Goal: Task Accomplishment & Management: Manage account settings

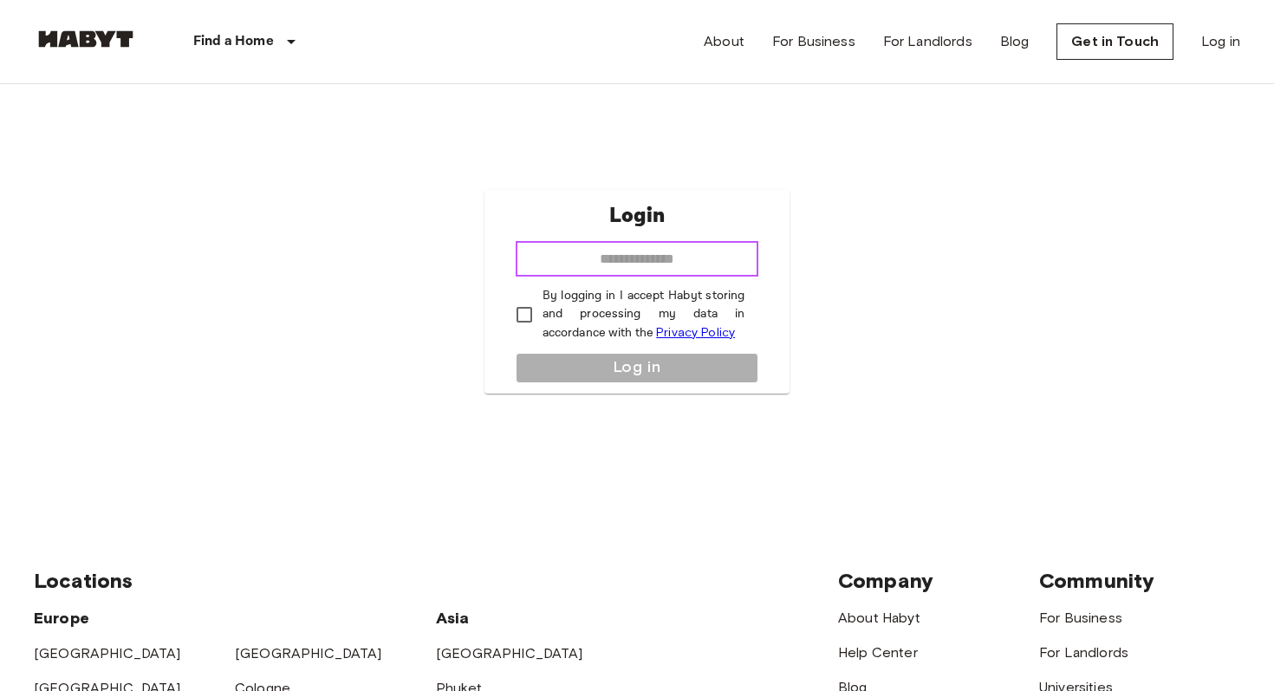
click at [659, 257] on input "email" at bounding box center [638, 259] width 244 height 35
type input "**********"
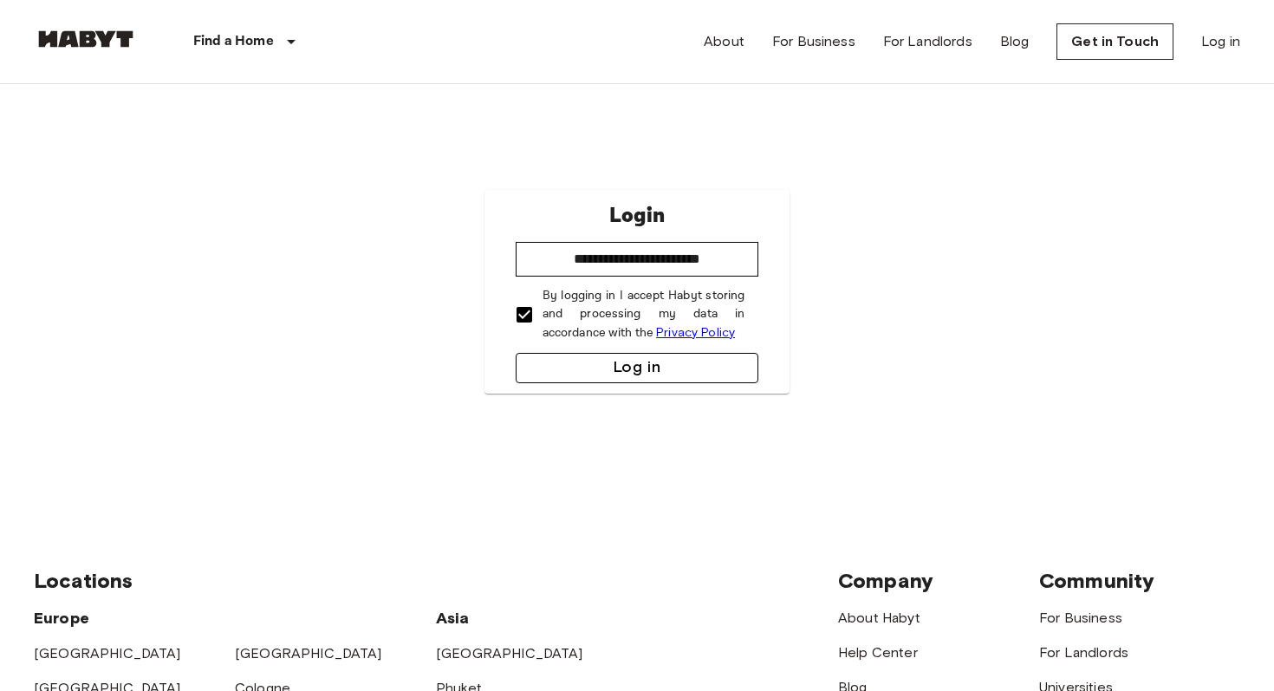
click at [563, 361] on button "Log in" at bounding box center [638, 368] width 244 height 30
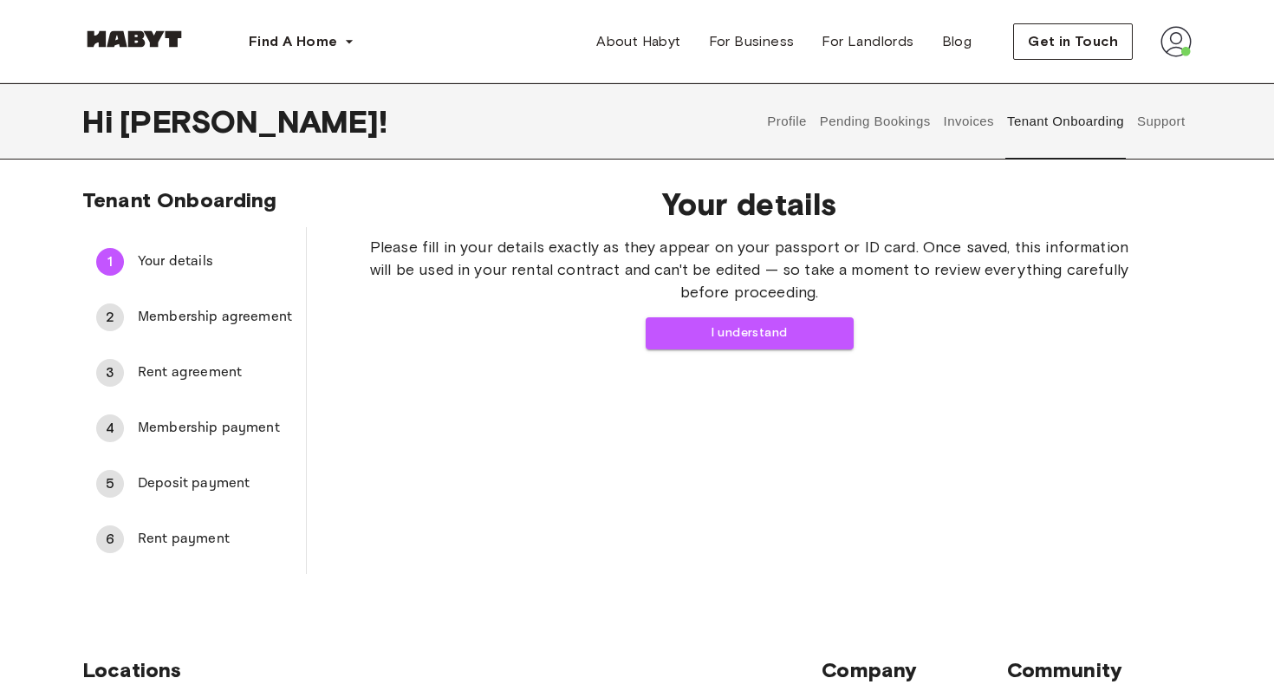
click at [196, 316] on span "Membership agreement" at bounding box center [215, 317] width 154 height 21
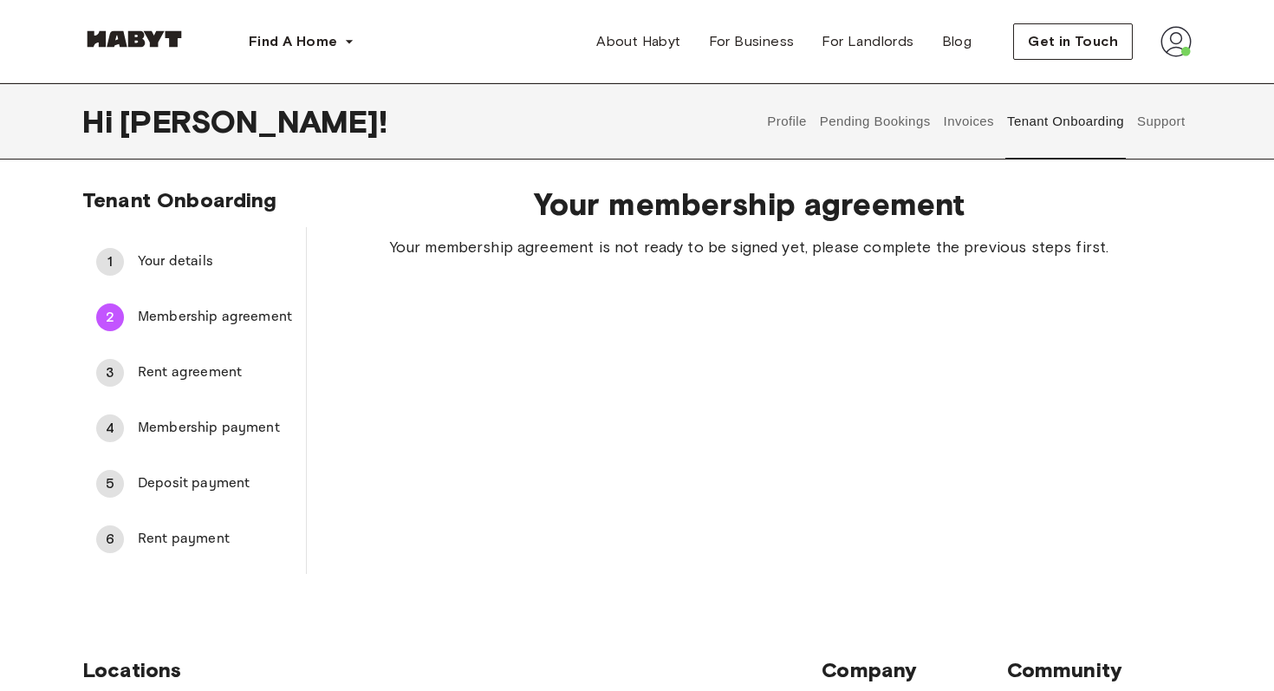
click at [199, 372] on span "Rent agreement" at bounding box center [215, 372] width 154 height 21
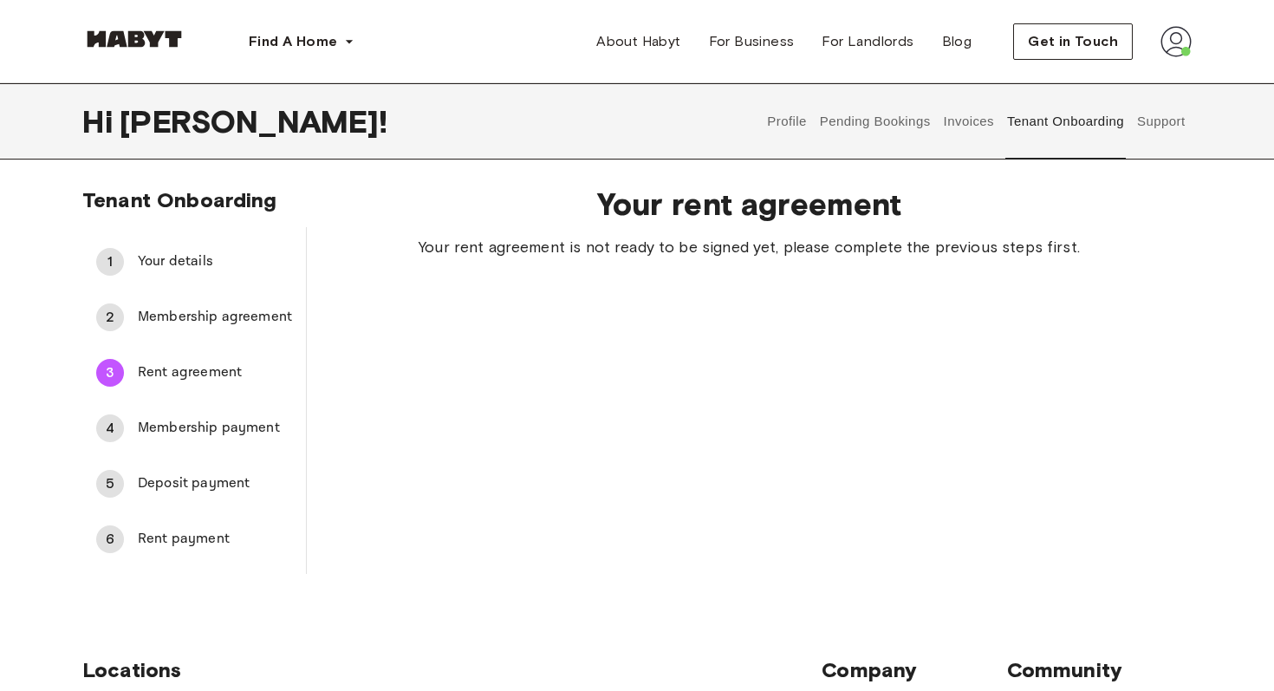
click at [187, 266] on span "Your details" at bounding box center [215, 261] width 154 height 21
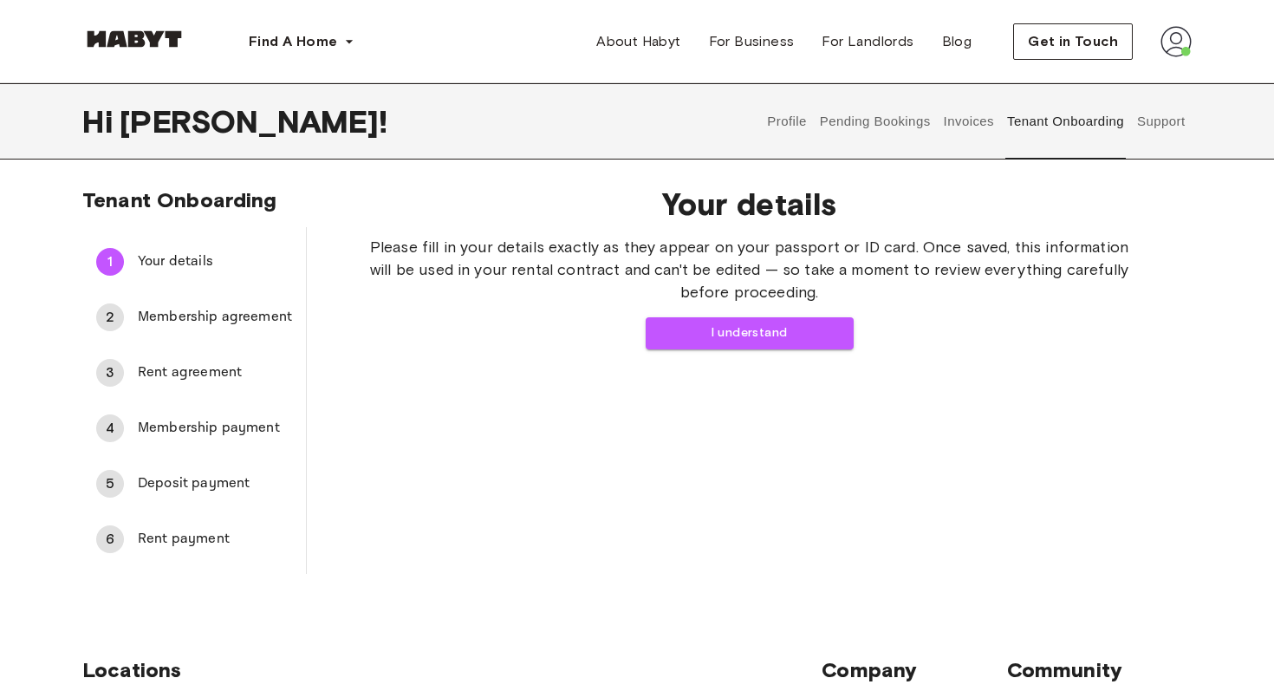
click at [961, 126] on button "Invoices" at bounding box center [968, 121] width 55 height 76
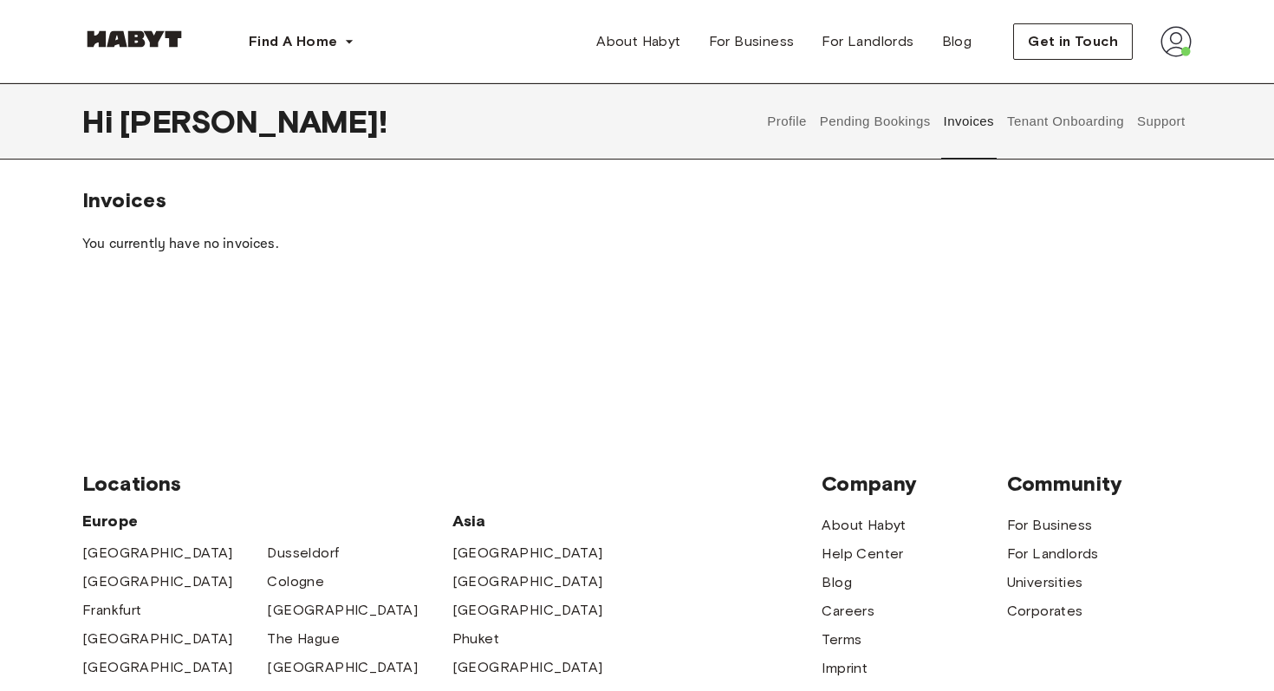
click at [888, 123] on button "Pending Bookings" at bounding box center [874, 121] width 115 height 76
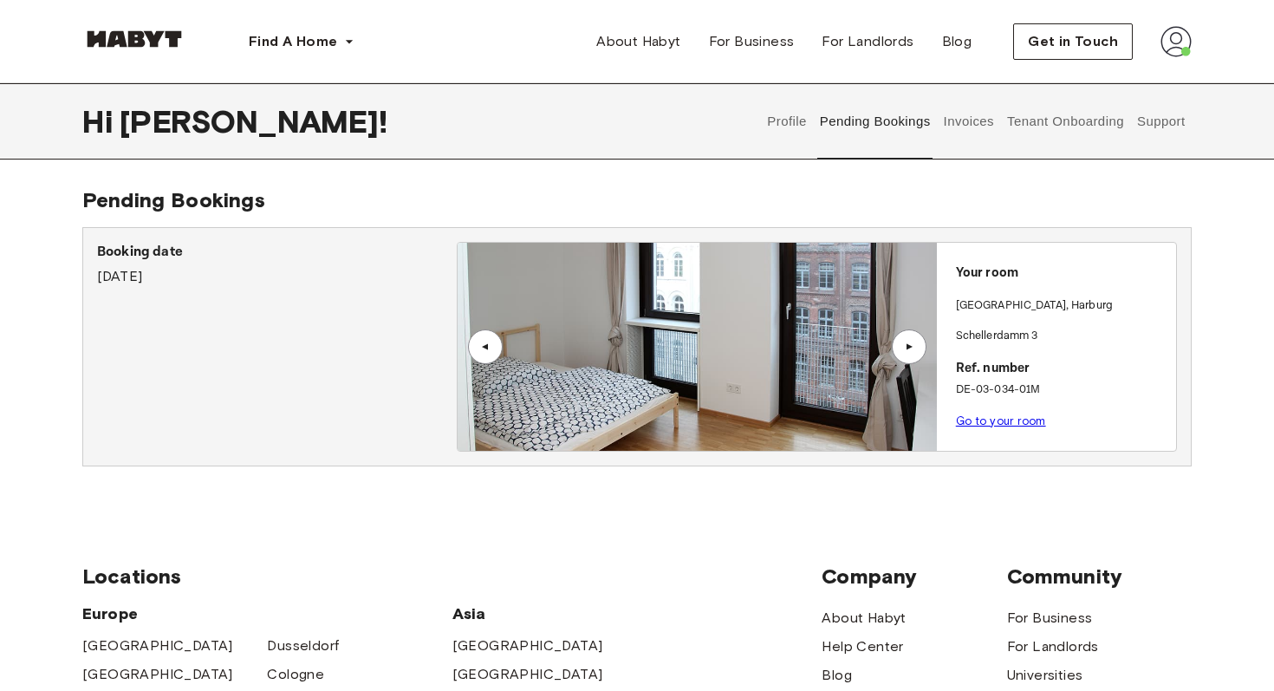
click at [797, 127] on button "Profile" at bounding box center [787, 121] width 44 height 76
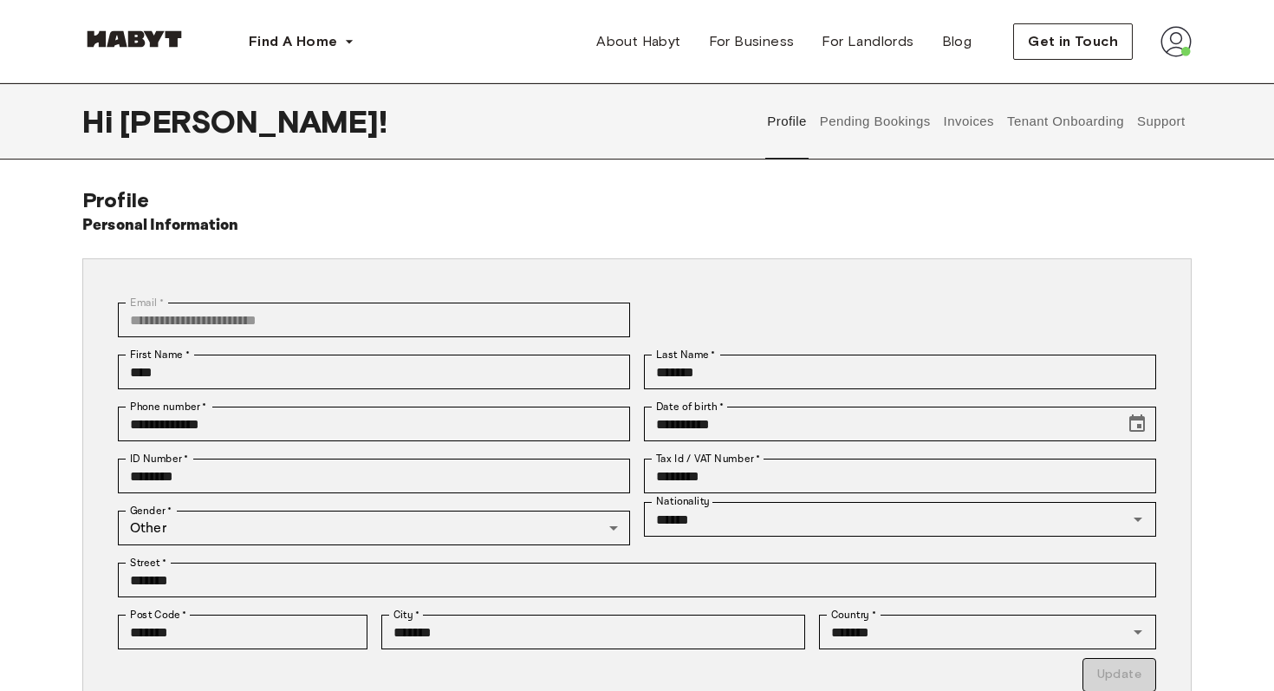
click at [1095, 117] on button "Tenant Onboarding" at bounding box center [1065, 121] width 121 height 76
